Goal: Task Accomplishment & Management: Manage account settings

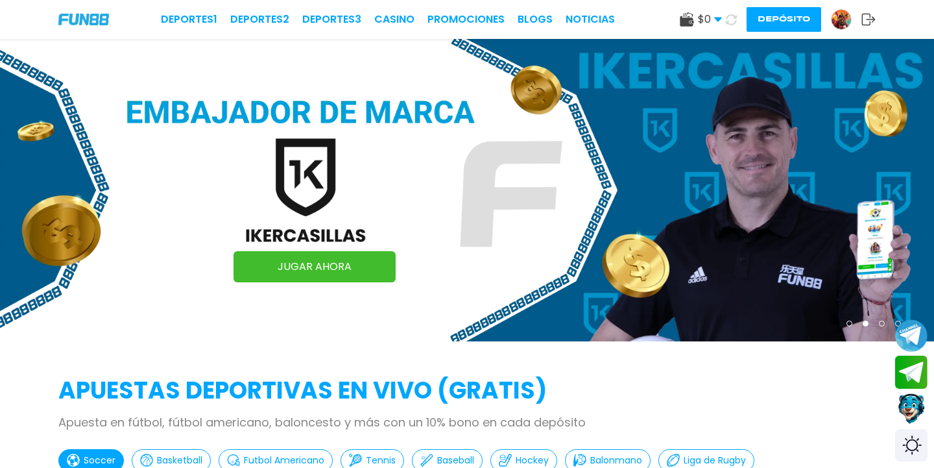
click at [839, 23] on img at bounding box center [840, 19] width 19 height 19
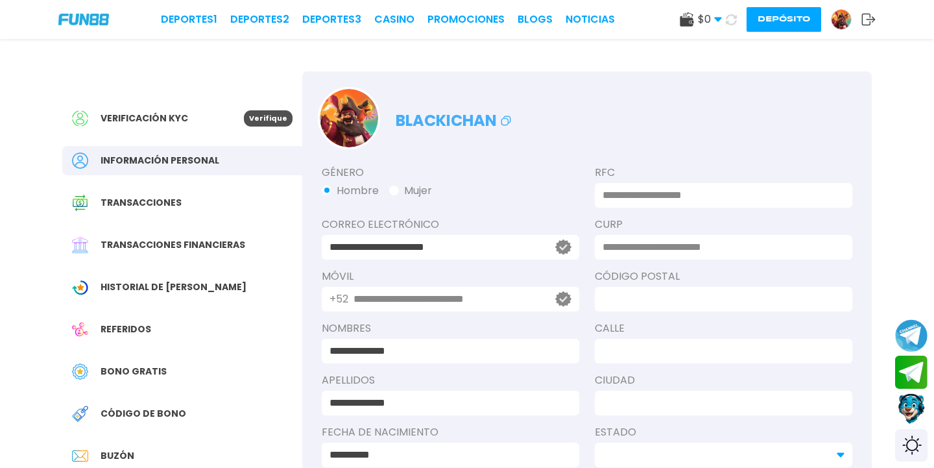
click at [237, 134] on div "Verificación KYC Verifique Información personal Transacciones Transacciones fin…" at bounding box center [182, 314] width 240 height 486
click at [194, 126] on div "Verificación KYC" at bounding box center [158, 118] width 172 height 16
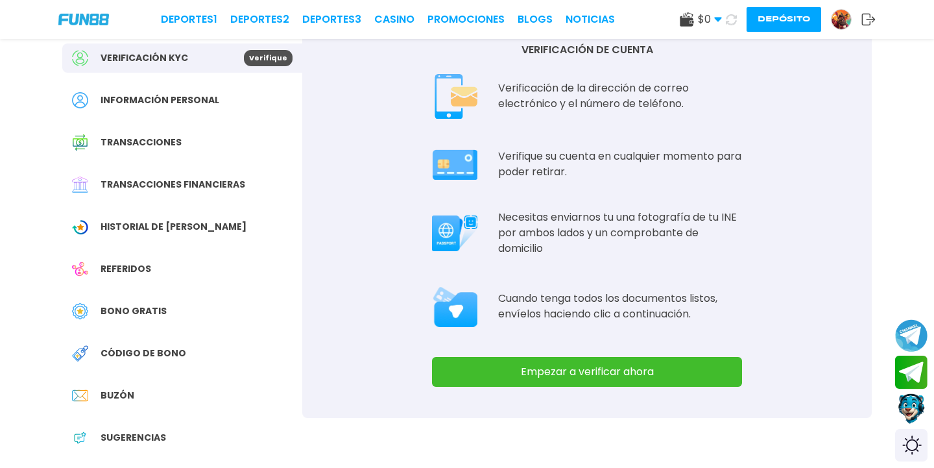
scroll to position [64, 0]
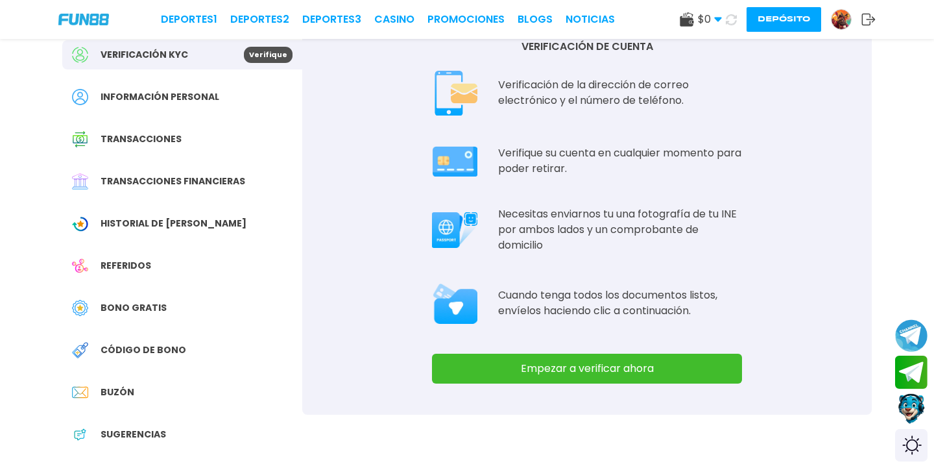
click at [178, 111] on div "Información personal" at bounding box center [182, 96] width 240 height 29
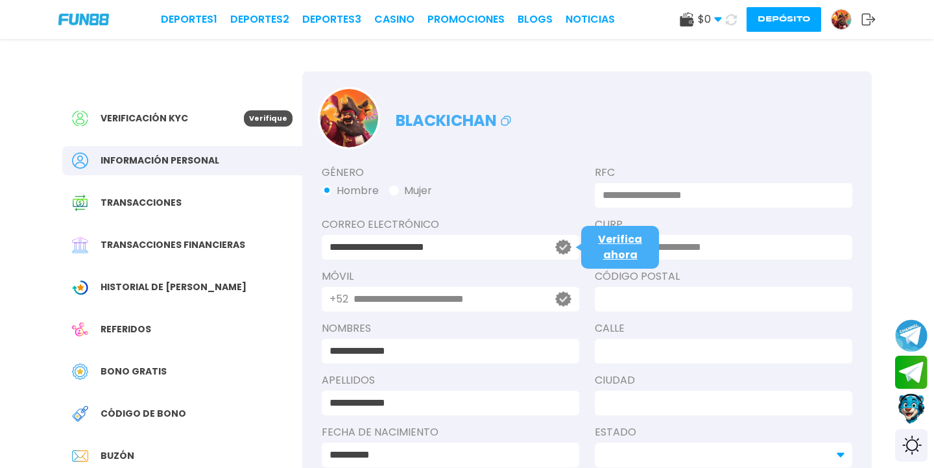
click at [562, 244] on icon at bounding box center [563, 246] width 16 height 15
click at [197, 121] on div "Verificación KYC" at bounding box center [158, 118] width 172 height 16
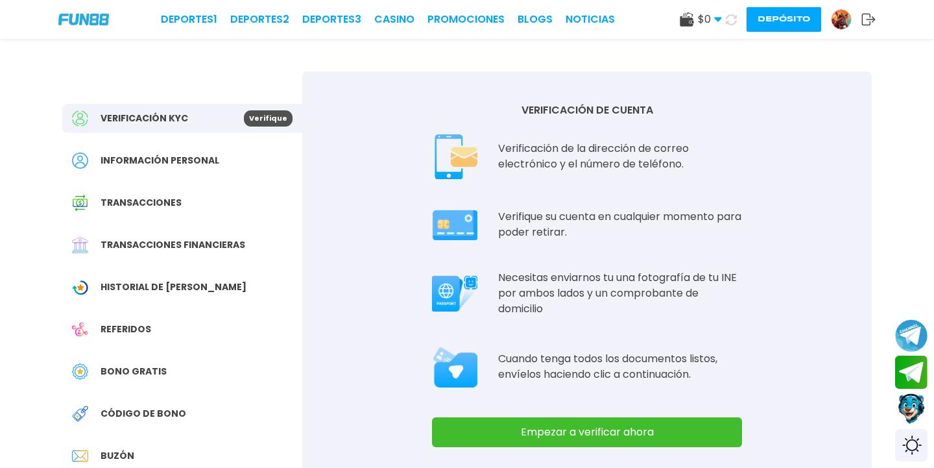
click at [824, 56] on div "Verificación KYC Verifique Información personal Transacciones Transacciones fin…" at bounding box center [467, 298] width 840 height 519
